Goal: Information Seeking & Learning: Check status

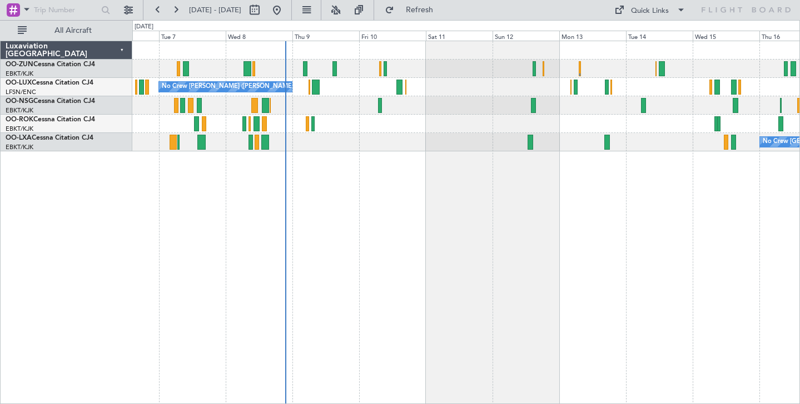
click at [328, 235] on div "No Crew [PERSON_NAME] ([PERSON_NAME]) No Crew [PERSON_NAME] ([PERSON_NAME]) No …" at bounding box center [466, 222] width 668 height 363
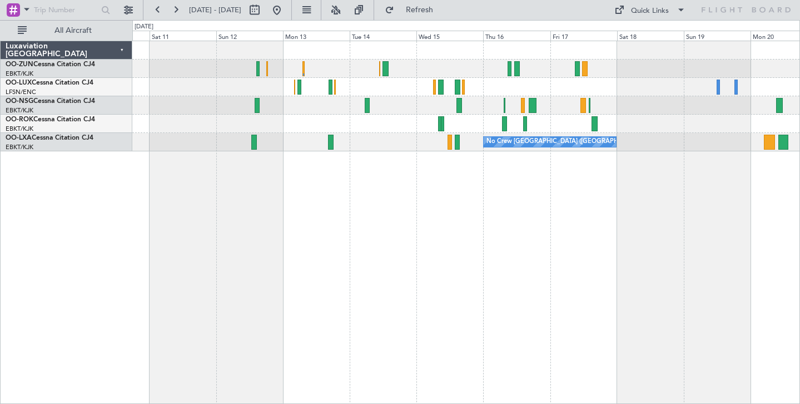
click at [387, 195] on div "No Crew [PERSON_NAME] ([PERSON_NAME]) No Crew [GEOGRAPHIC_DATA] (Brussels Natio…" at bounding box center [466, 222] width 668 height 363
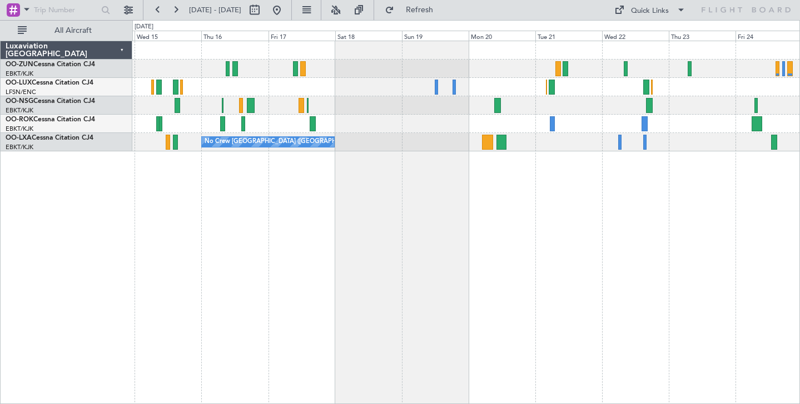
click at [295, 234] on div "No Crew [GEOGRAPHIC_DATA] ([GEOGRAPHIC_DATA] National)" at bounding box center [466, 222] width 668 height 363
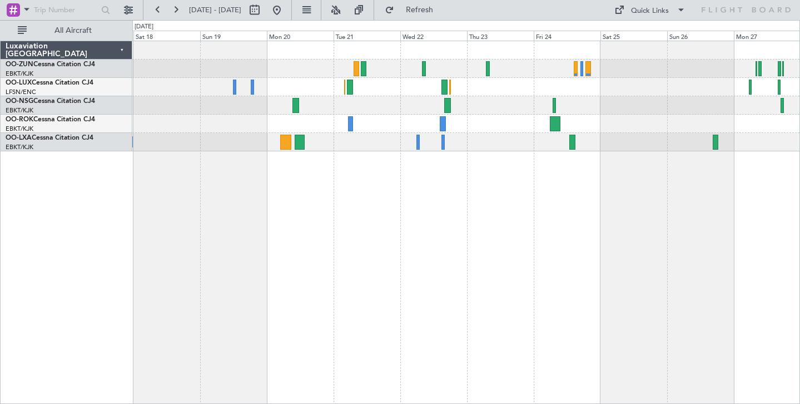
click at [327, 194] on div "Planned Maint [GEOGRAPHIC_DATA] ([GEOGRAPHIC_DATA]) No Crew [GEOGRAPHIC_DATA] (…" at bounding box center [466, 222] width 668 height 363
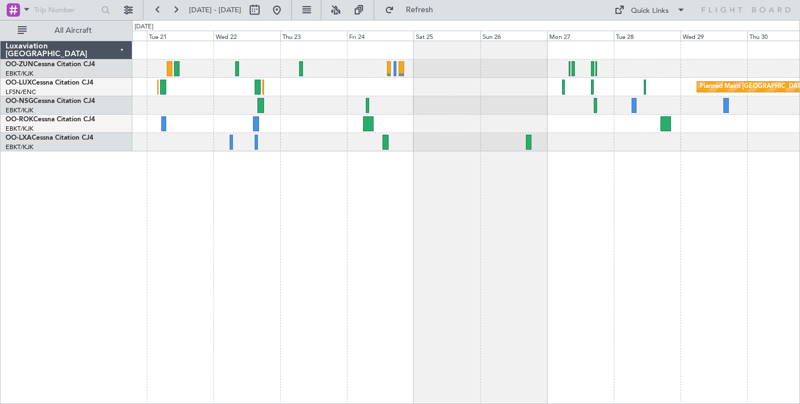
click at [374, 216] on div "Planned Maint [GEOGRAPHIC_DATA] ([GEOGRAPHIC_DATA])" at bounding box center [466, 222] width 668 height 363
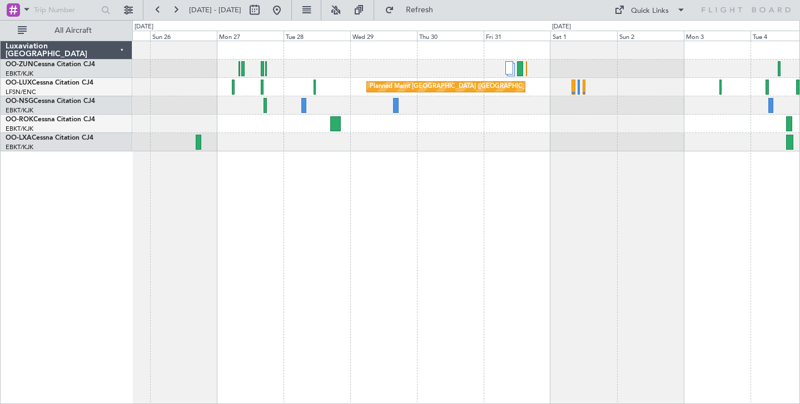
click at [266, 185] on div "Planned Maint [GEOGRAPHIC_DATA] ([GEOGRAPHIC_DATA])" at bounding box center [466, 222] width 668 height 363
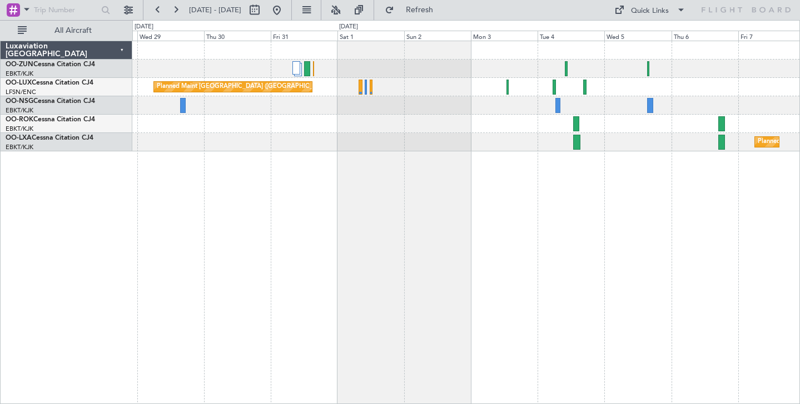
click at [250, 128] on div at bounding box center [465, 124] width 667 height 18
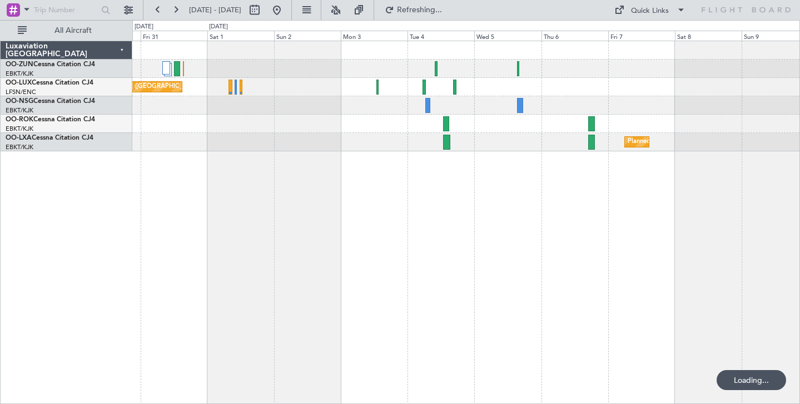
click at [409, 156] on div "Planned Maint [GEOGRAPHIC_DATA] ([GEOGRAPHIC_DATA]) Planned Maint [GEOGRAPHIC_D…" at bounding box center [466, 222] width 668 height 363
click at [429, 155] on div "Planned Maint [GEOGRAPHIC_DATA] ([GEOGRAPHIC_DATA]) Planned Maint [GEOGRAPHIC_D…" at bounding box center [466, 222] width 668 height 363
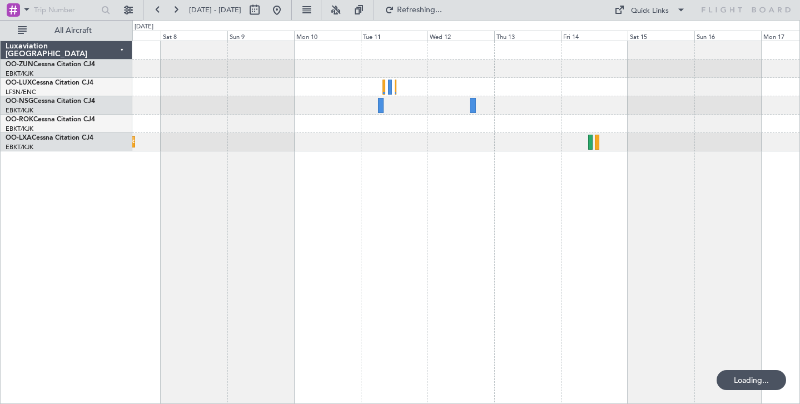
click at [201, 195] on div "Planned Maint Kortrijk-[GEOGRAPHIC_DATA]" at bounding box center [466, 222] width 668 height 363
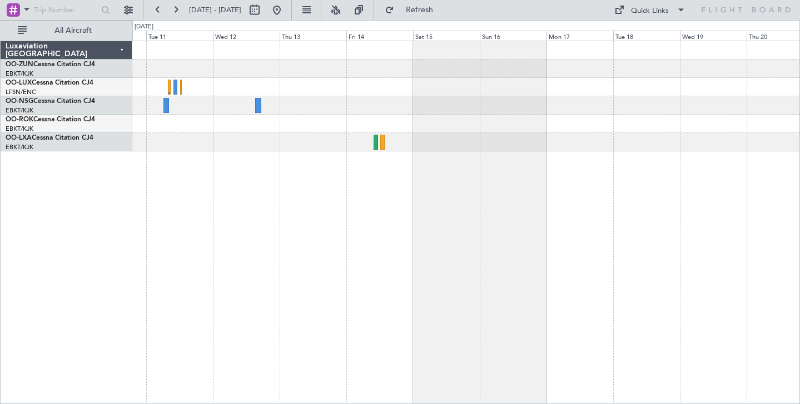
click at [30, 206] on div "Luxaviation [GEOGRAPHIC_DATA] OO-ZUN Cessna Citation CJ4 EBKT/KJK [GEOGRAPHIC_D…" at bounding box center [400, 212] width 800 height 384
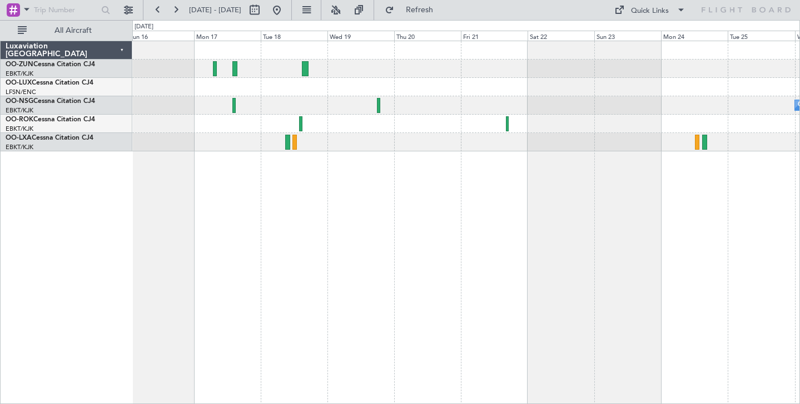
click at [193, 213] on div "Owner [GEOGRAPHIC_DATA]-[GEOGRAPHIC_DATA]" at bounding box center [466, 222] width 668 height 363
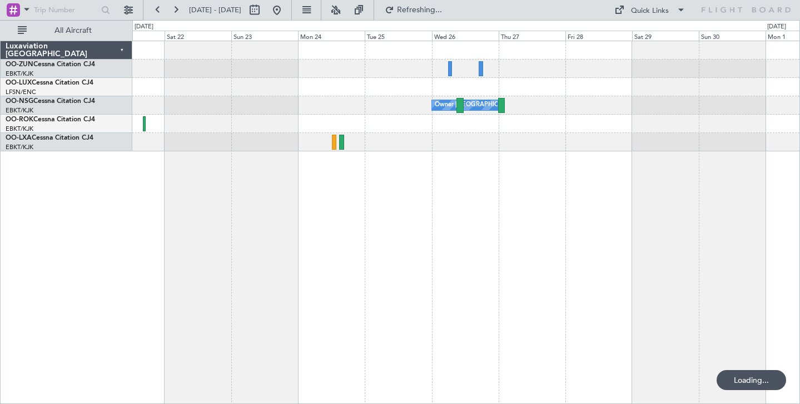
click at [103, 221] on div "Owner [GEOGRAPHIC_DATA]-[GEOGRAPHIC_DATA] Luxaviation [GEOGRAPHIC_DATA] OO-ZUN …" at bounding box center [400, 212] width 800 height 384
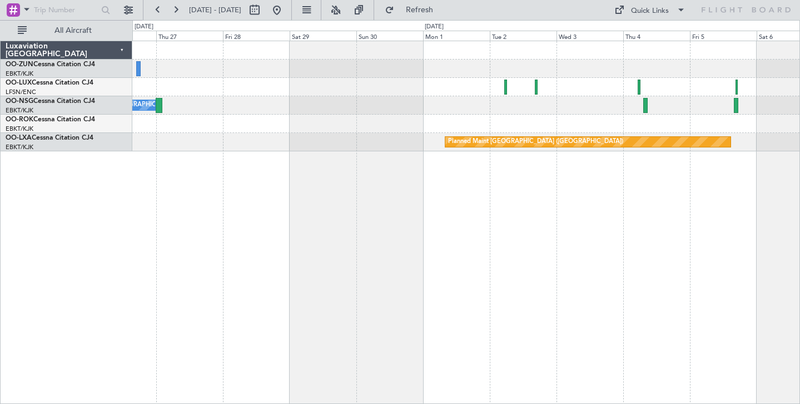
click at [255, 219] on div "Owner [GEOGRAPHIC_DATA]-[GEOGRAPHIC_DATA] Planned Maint [GEOGRAPHIC_DATA] ([GEO…" at bounding box center [466, 222] width 668 height 363
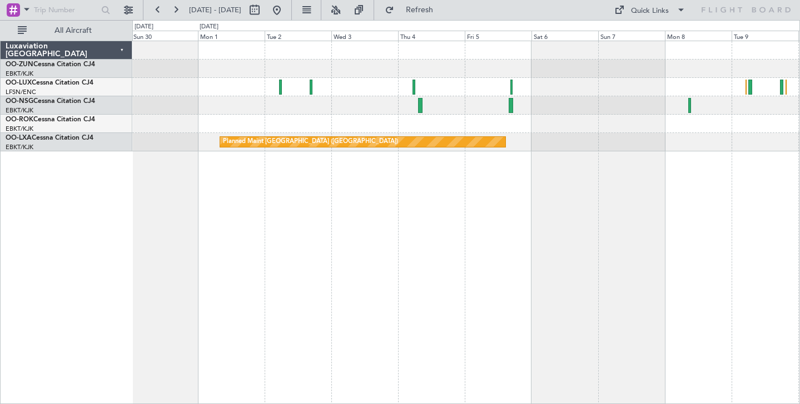
click at [468, 226] on div "Planned Maint [GEOGRAPHIC_DATA] ([GEOGRAPHIC_DATA])" at bounding box center [466, 222] width 668 height 363
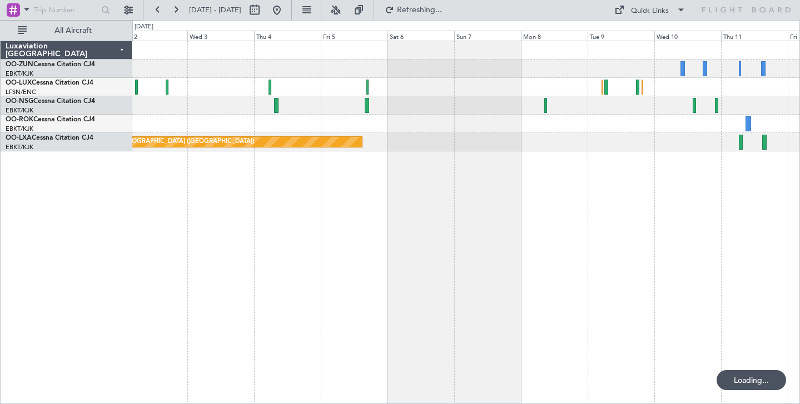
click at [456, 221] on div "Planned Maint [GEOGRAPHIC_DATA] ([GEOGRAPHIC_DATA])" at bounding box center [466, 222] width 668 height 363
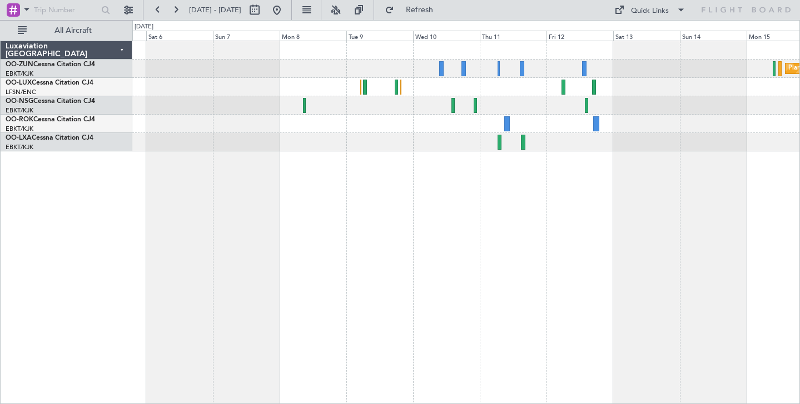
click at [349, 216] on div "Planned Maint [GEOGRAPHIC_DATA] Planned Maint [GEOGRAPHIC_DATA] ([GEOGRAPHIC_DA…" at bounding box center [466, 222] width 668 height 363
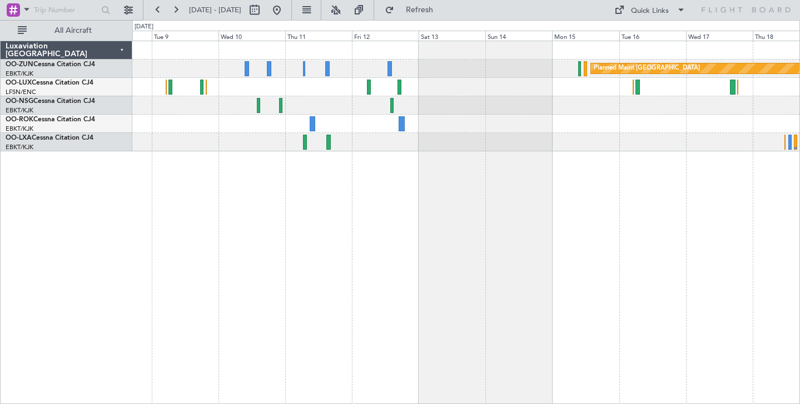
click at [409, 178] on div "Planned Maint [GEOGRAPHIC_DATA]" at bounding box center [466, 222] width 668 height 363
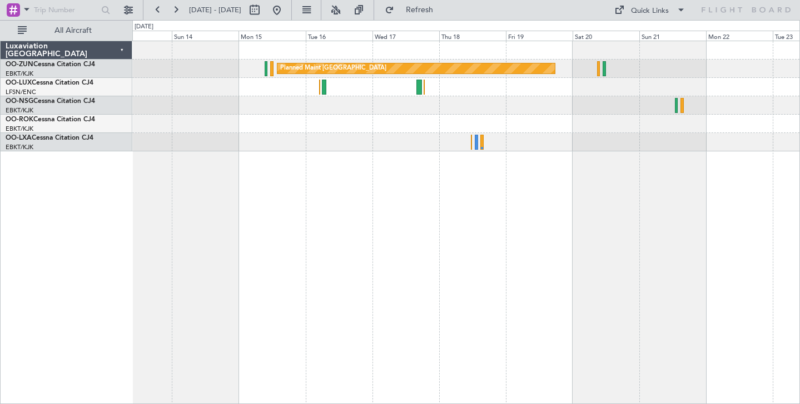
click at [228, 215] on div "Planned Maint [GEOGRAPHIC_DATA]" at bounding box center [466, 222] width 668 height 363
